Goal: Obtain resource: Download file/media

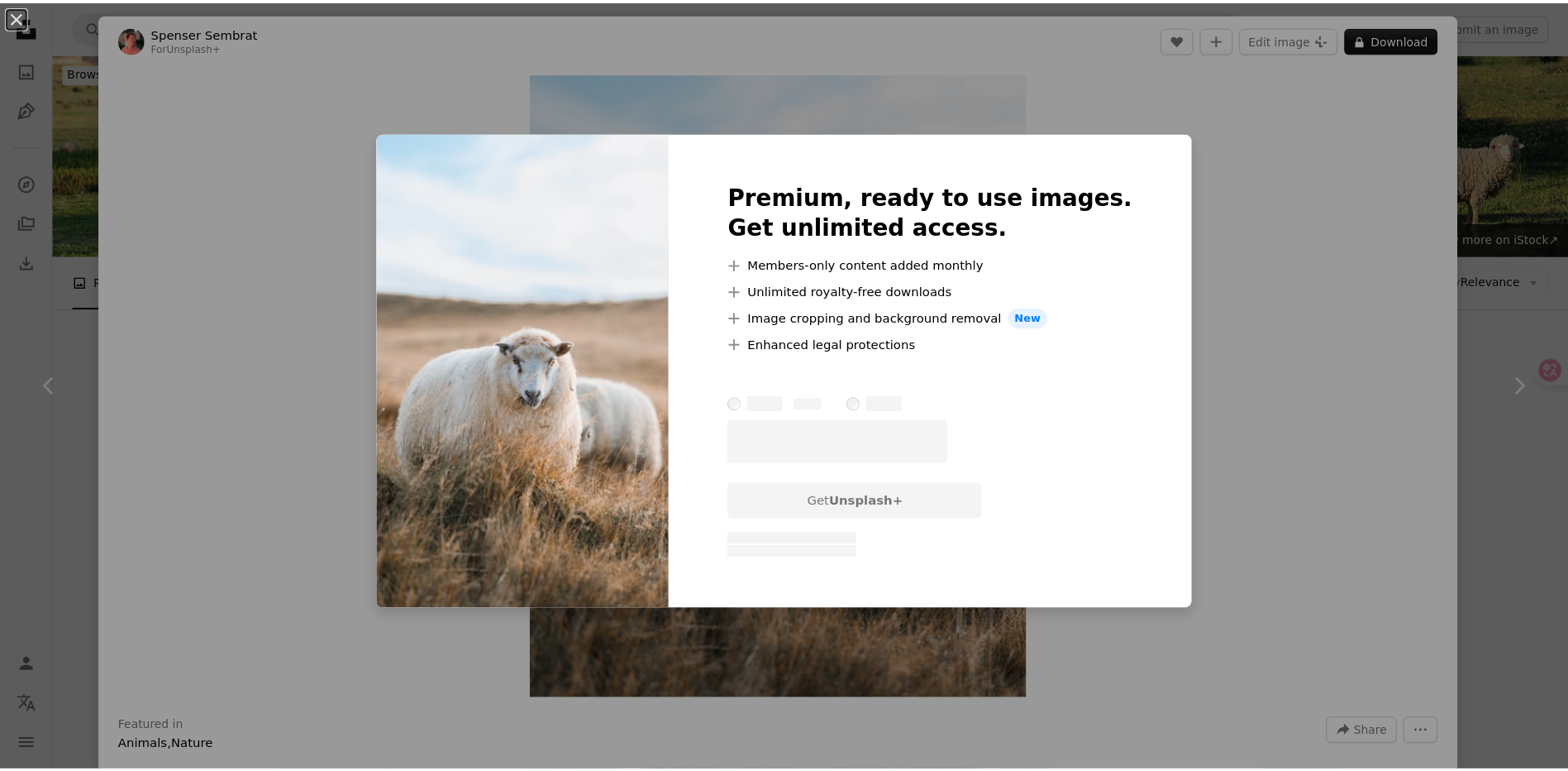
scroll to position [496, 0]
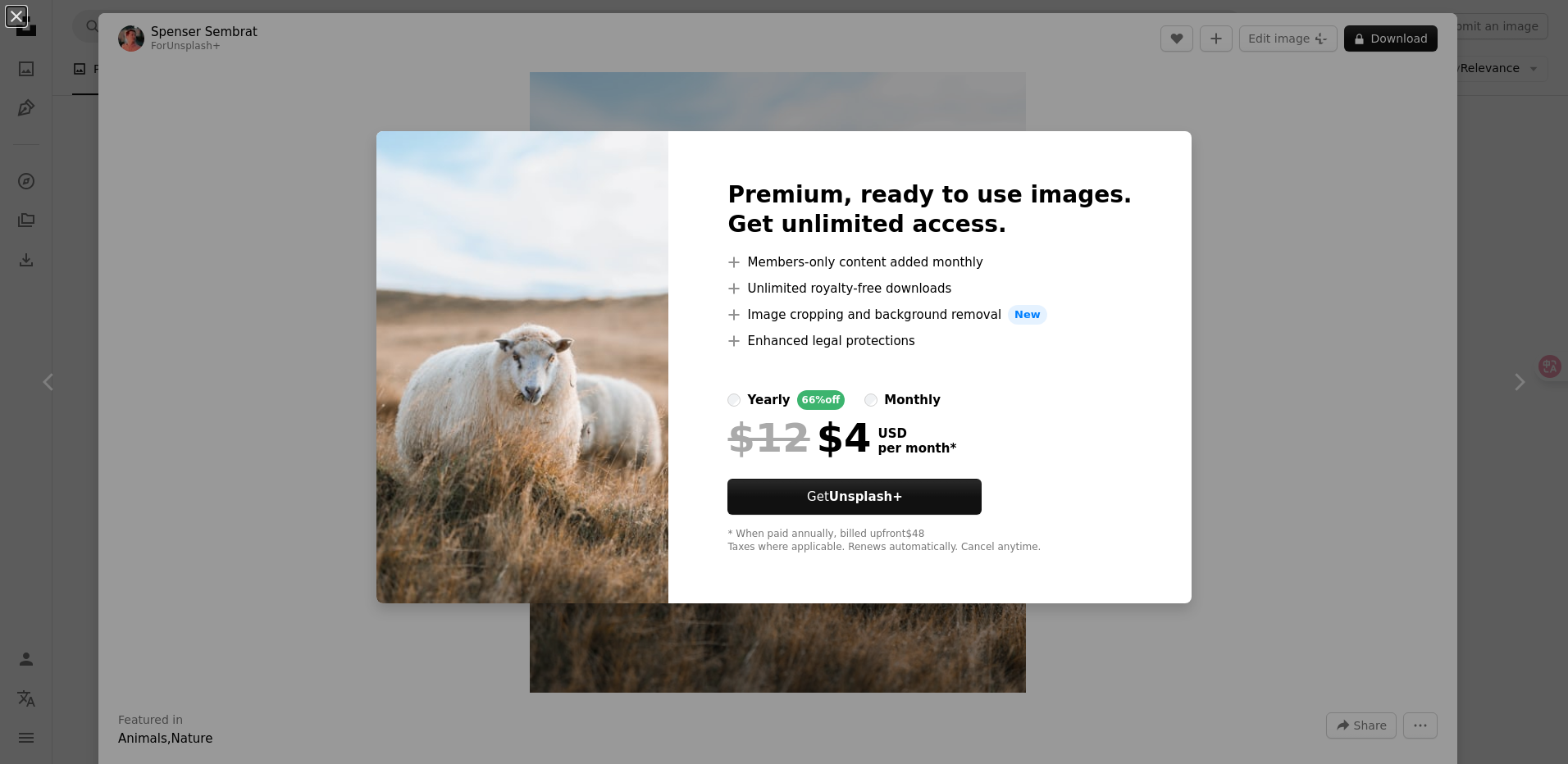
click at [1249, 285] on div "An X shape Premium, ready to use images. Get unlimited access. A plus sign Memb…" at bounding box center [784, 382] width 1568 height 764
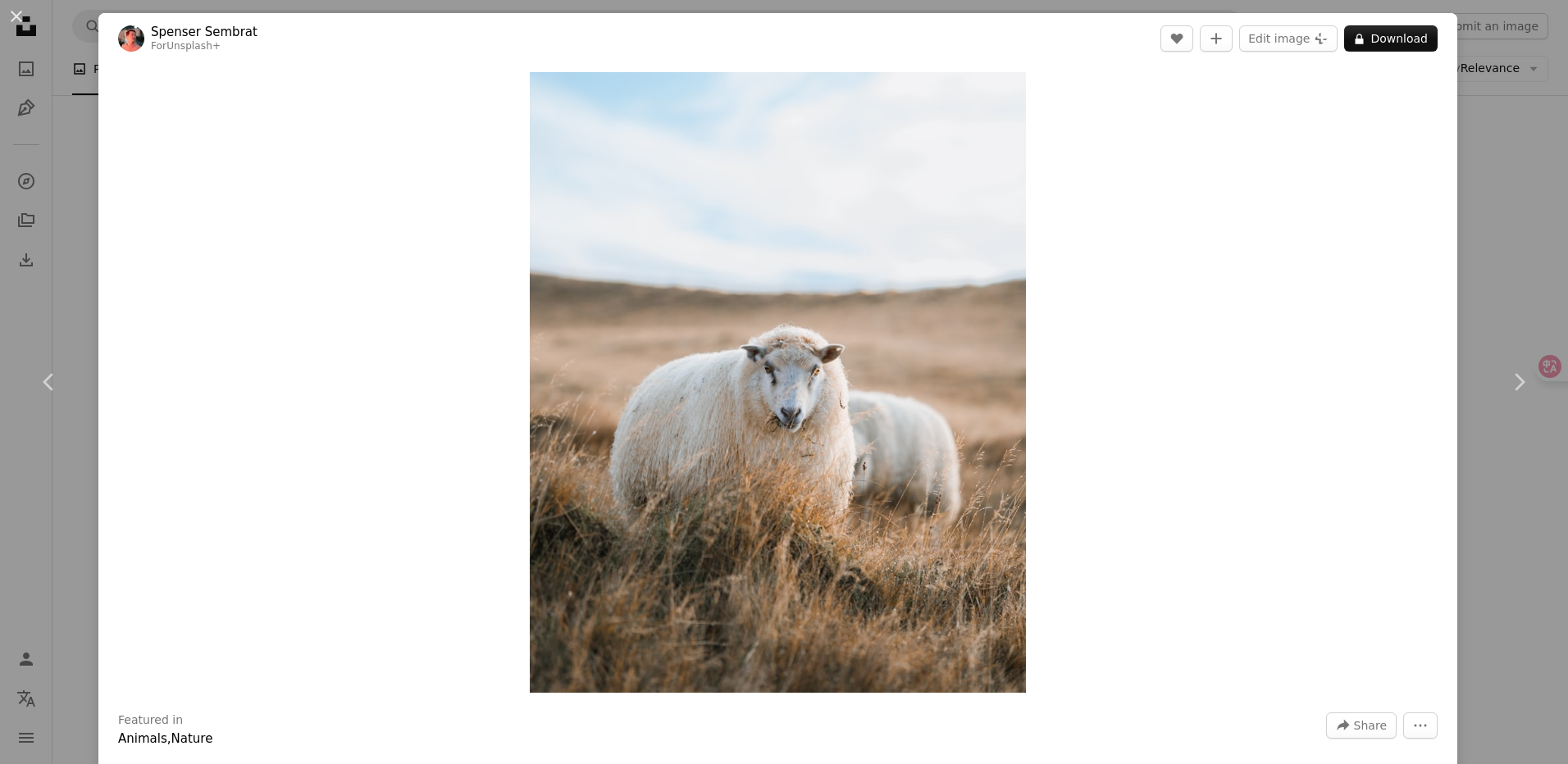
click at [1483, 267] on div "An X shape Chevron left Chevron right [PERSON_NAME] For Unsplash+ A heart A plu…" at bounding box center [784, 382] width 1568 height 764
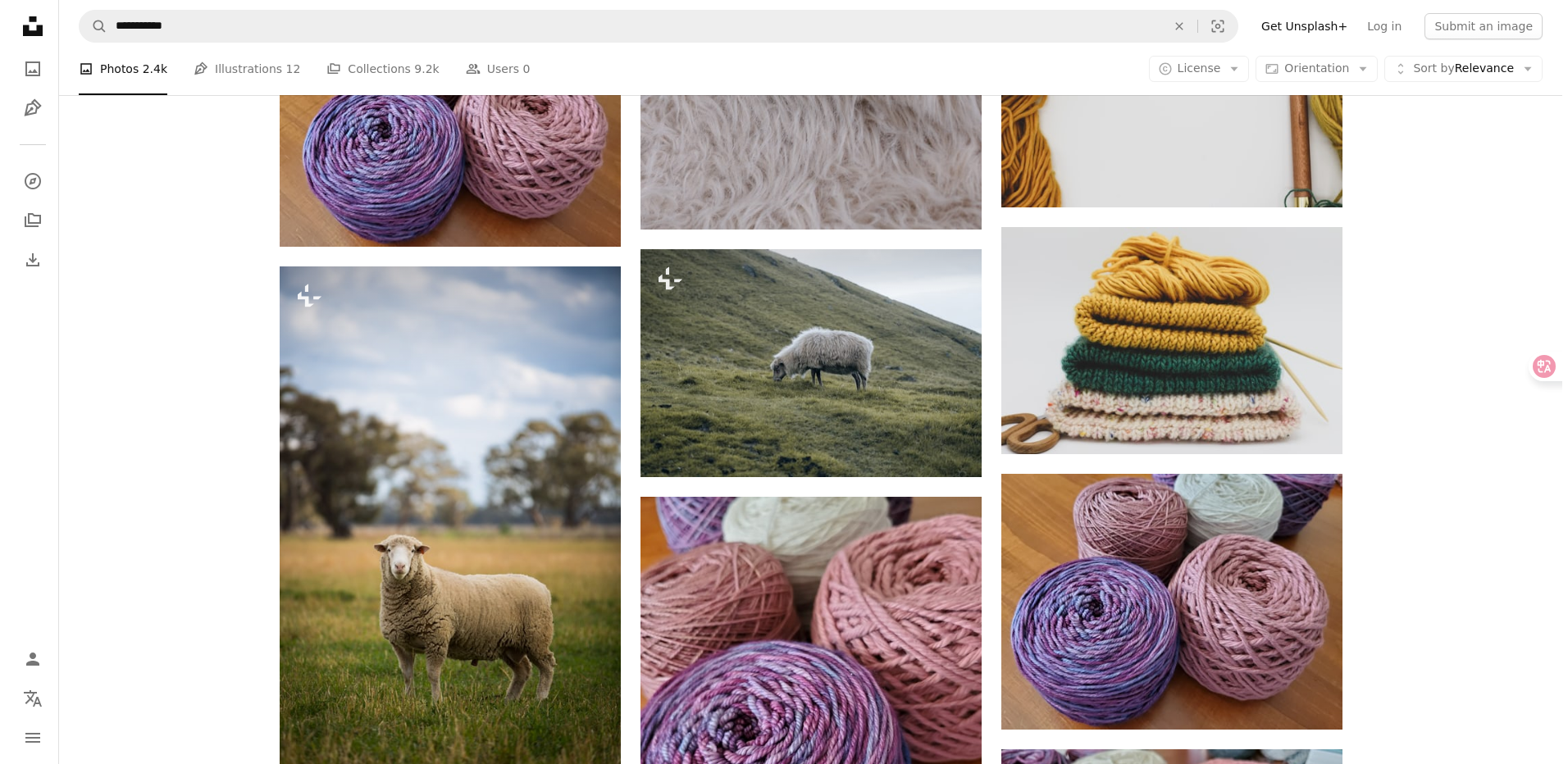
scroll to position [2787, 0]
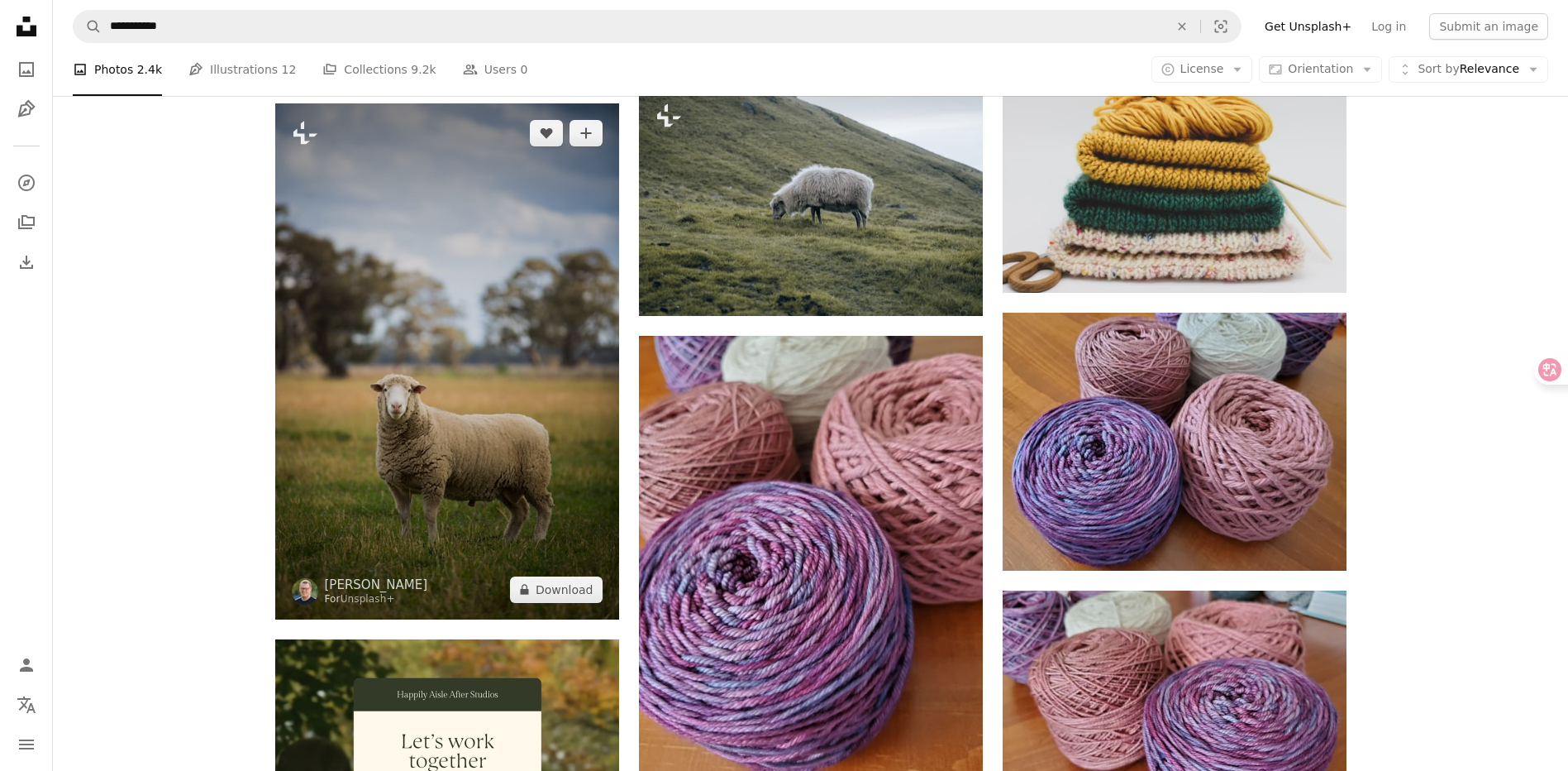
click at [404, 229] on img at bounding box center [447, 361] width 344 height 516
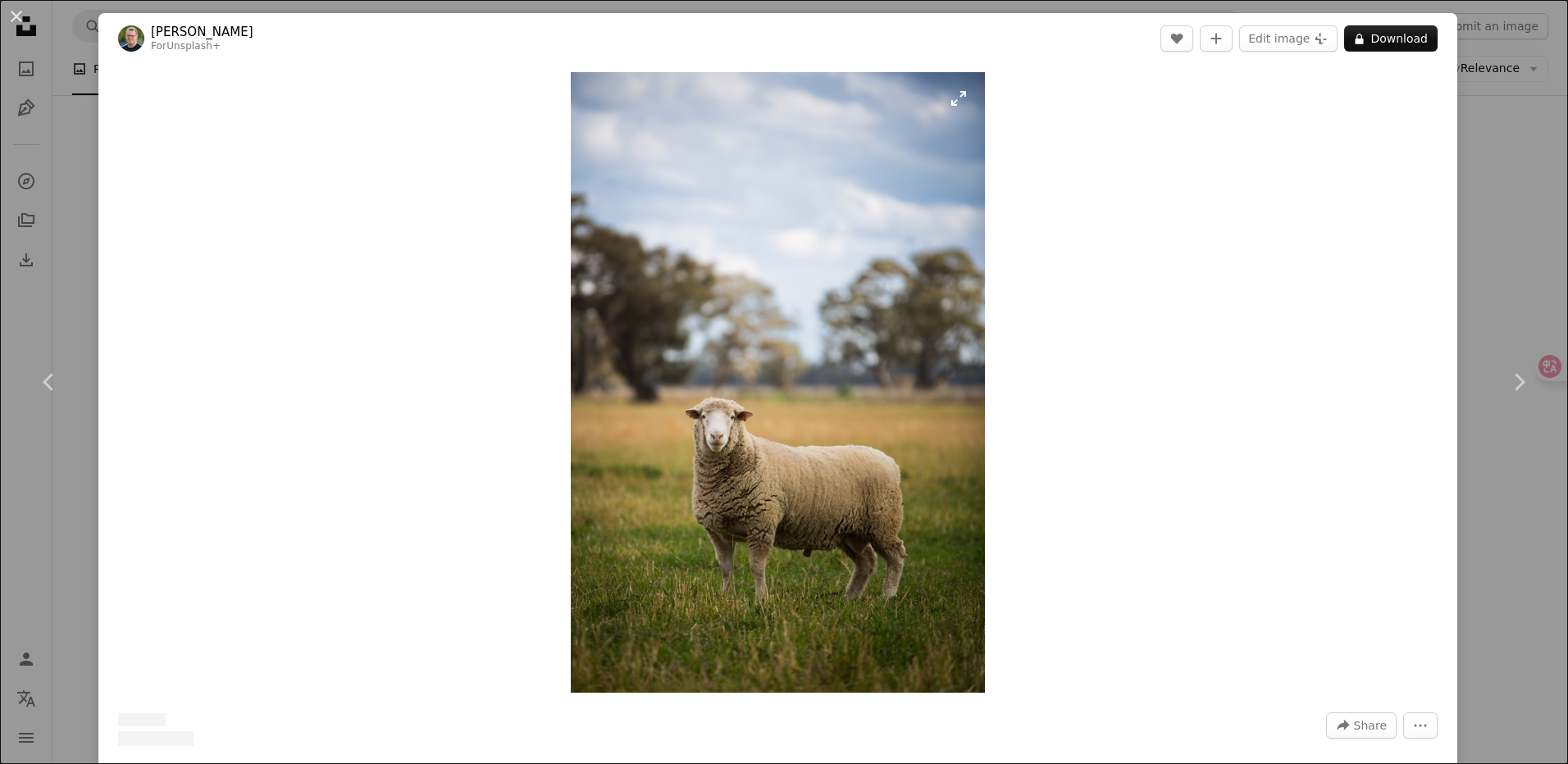
click at [855, 316] on img "Zoom in on this image" at bounding box center [777, 382] width 414 height 620
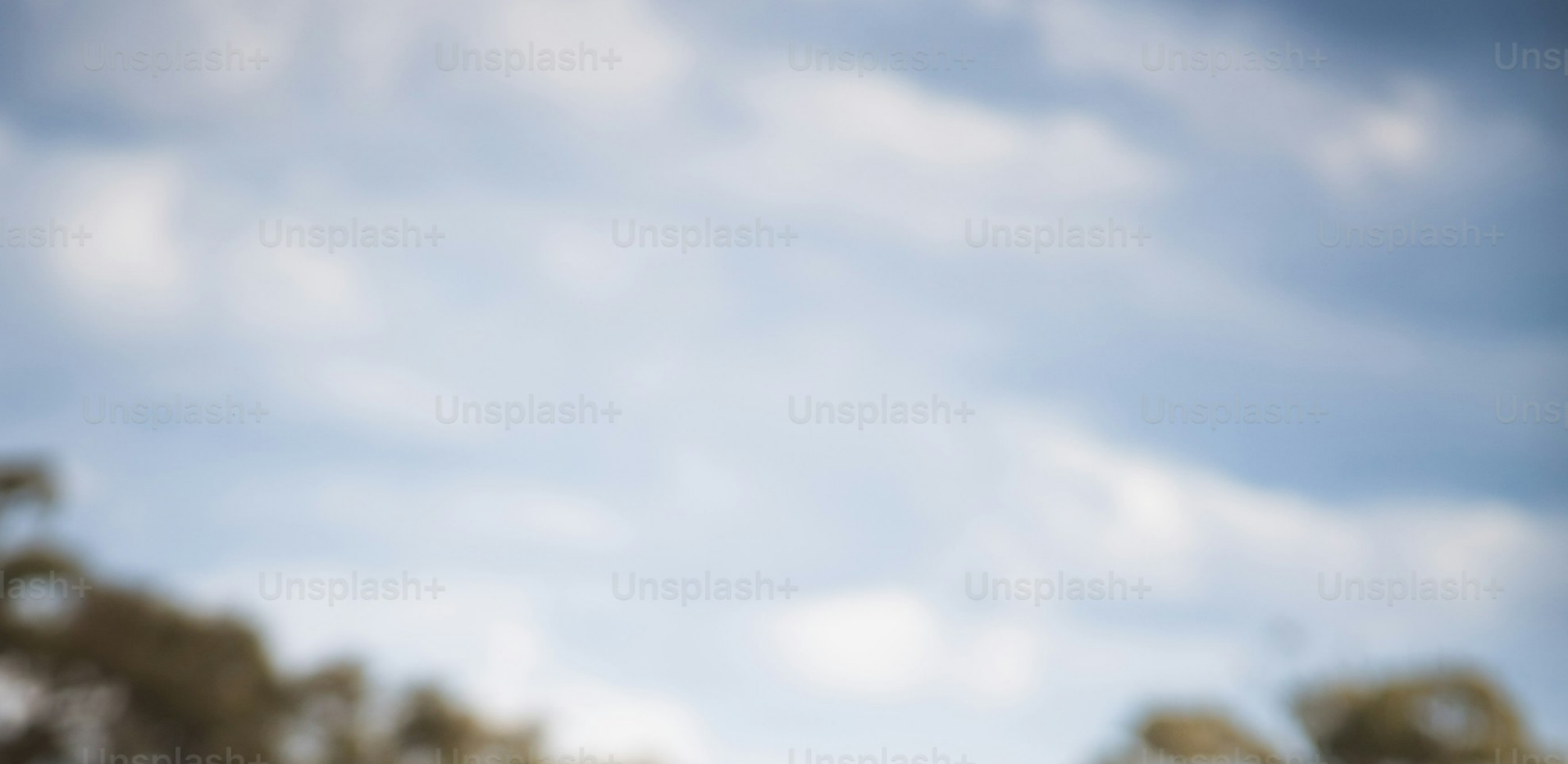
scroll to position [776, 0]
